Goal: Find specific page/section: Find specific page/section

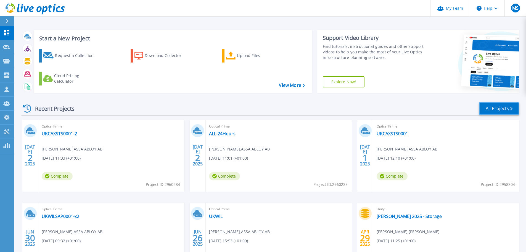
click at [500, 105] on link "All Projects" at bounding box center [499, 108] width 40 height 12
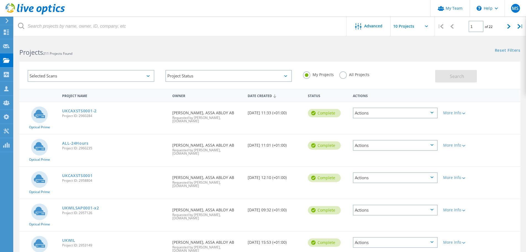
click at [344, 75] on label "All Projects" at bounding box center [354, 73] width 30 height 5
click at [0, 0] on input "All Projects" at bounding box center [0, 0] width 0 height 0
click at [472, 74] on button "Search" at bounding box center [456, 76] width 42 height 12
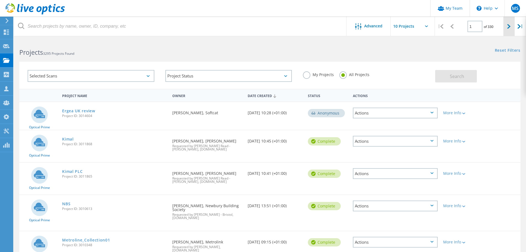
click at [508, 28] on icon at bounding box center [508, 26] width 3 height 5
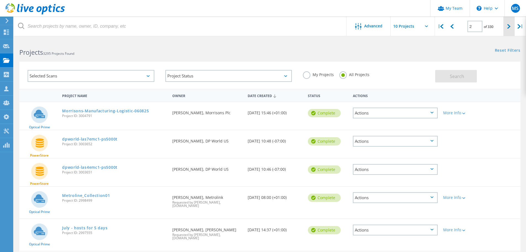
click at [508, 28] on icon at bounding box center [508, 26] width 3 height 5
type input "3"
